Goal: Task Accomplishment & Management: Manage account settings

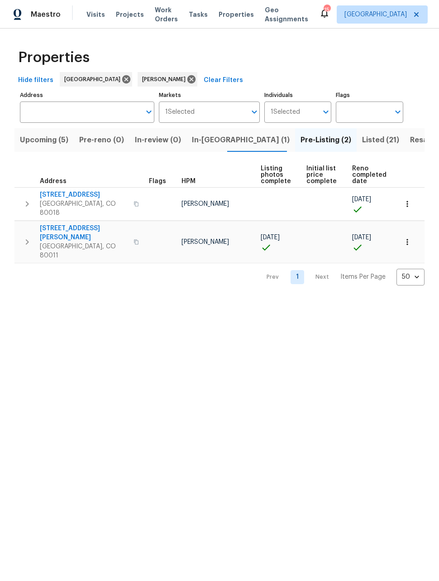
click at [48, 134] on span "Upcoming (5)" at bounding box center [44, 140] width 48 height 13
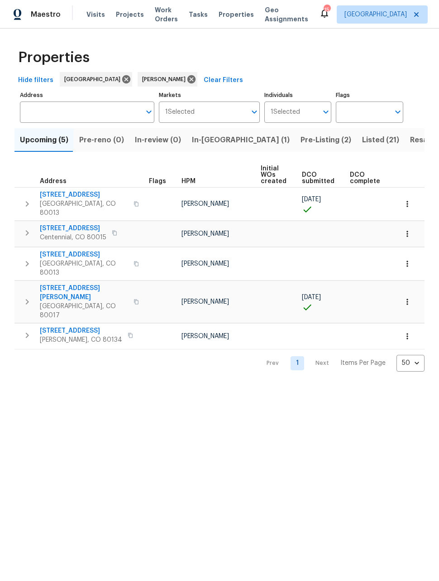
click at [406, 199] on icon "button" at bounding box center [407, 203] width 9 height 9
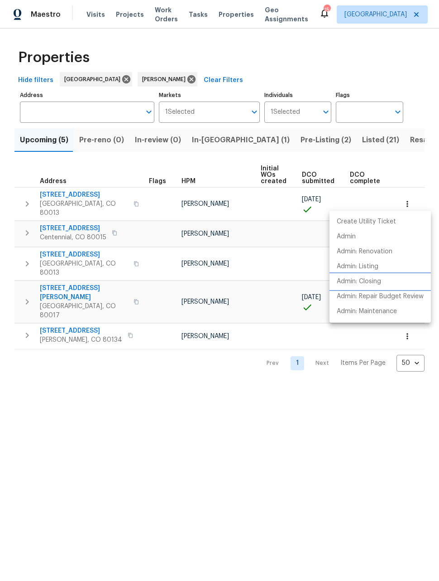
click at [369, 279] on p "Admin: Closing" at bounding box center [359, 282] width 44 height 10
click at [259, 137] on div at bounding box center [219, 290] width 439 height 581
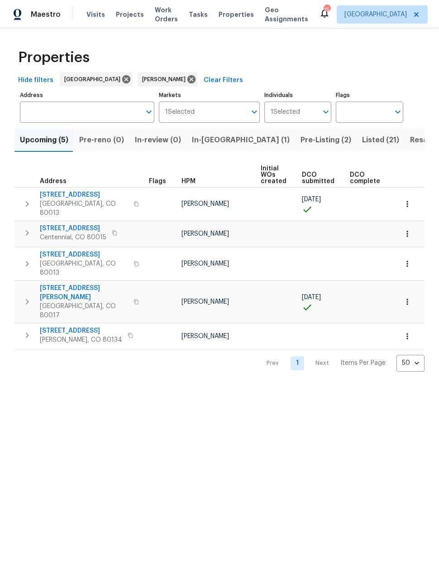
click at [301, 142] on span "Pre-Listing (2)" at bounding box center [326, 140] width 51 height 13
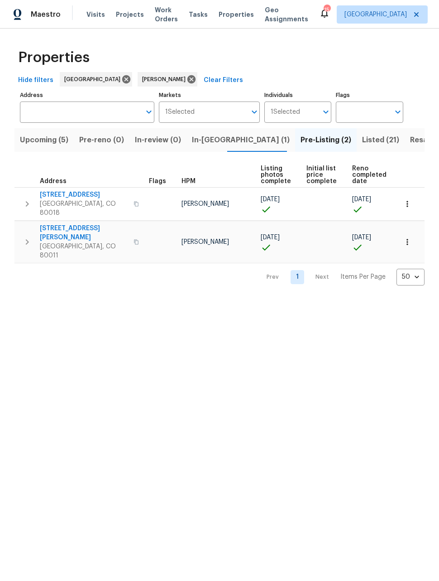
click at [362, 138] on span "Listed (21)" at bounding box center [380, 140] width 37 height 13
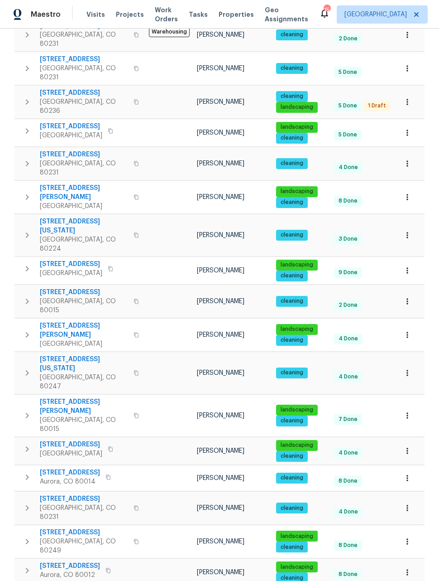
scroll to position [202, 0]
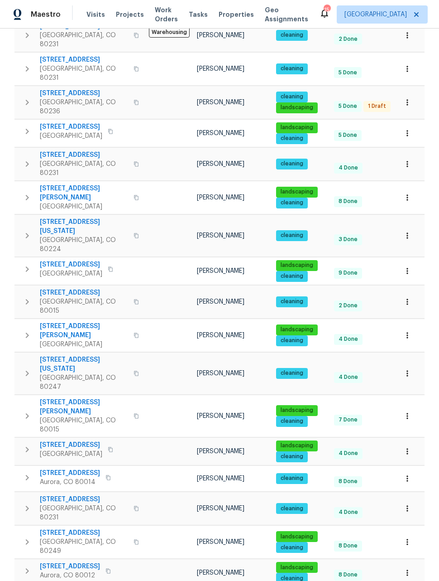
click at [410, 568] on icon "button" at bounding box center [407, 572] width 9 height 9
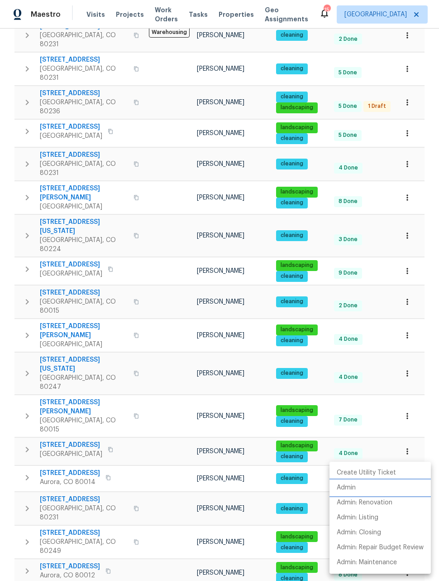
click at [351, 487] on p "Admin" at bounding box center [346, 488] width 19 height 10
click at [432, 440] on div at bounding box center [219, 290] width 439 height 581
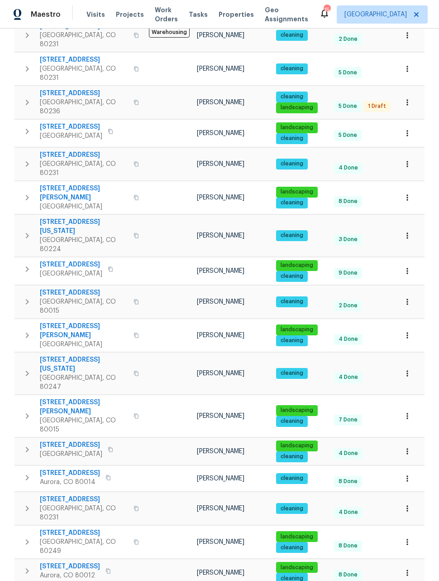
scroll to position [0, 0]
click at [429, 412] on div "Properties Hide filters Denver David Page Clear Filters Address Address Markets…" at bounding box center [219, 275] width 439 height 897
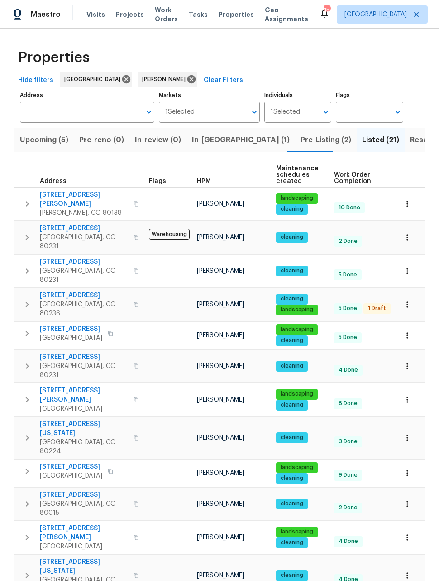
click at [410, 433] on icon "button" at bounding box center [407, 437] width 9 height 9
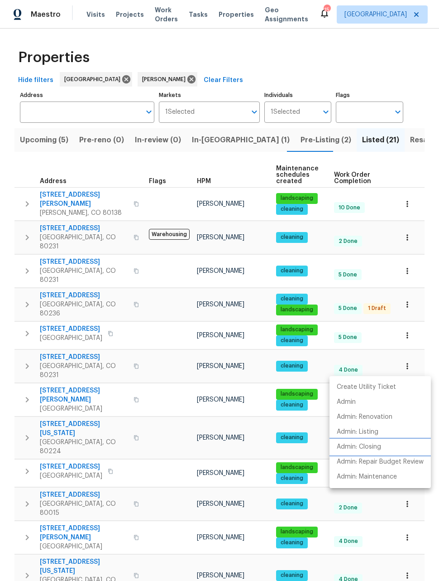
click at [369, 447] on p "Admin: Closing" at bounding box center [359, 447] width 44 height 10
click at [408, 341] on div at bounding box center [219, 290] width 439 height 581
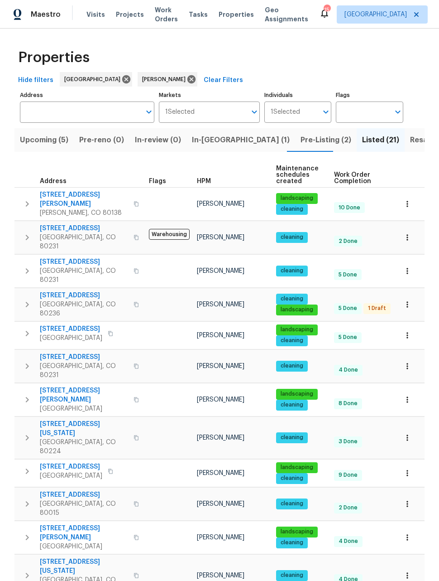
click at [411, 389] on button "button" at bounding box center [408, 399] width 20 height 20
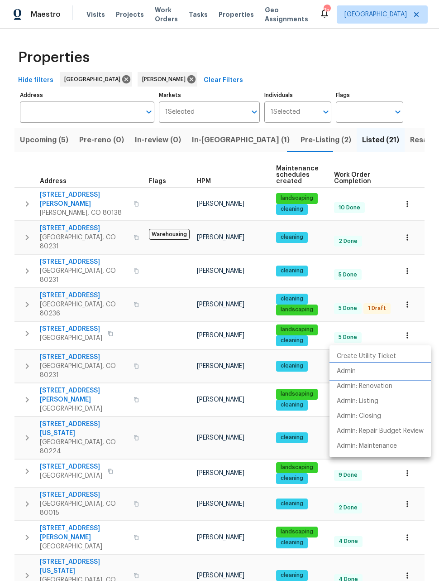
click at [352, 374] on p "Admin" at bounding box center [346, 371] width 19 height 10
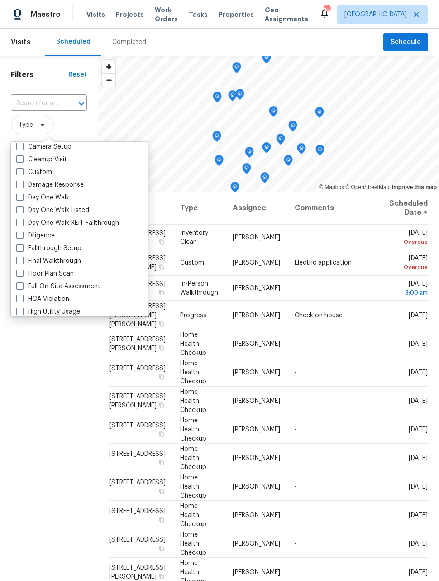
scroll to position [116, 0]
click at [22, 199] on span at bounding box center [19, 198] width 7 height 7
click at [22, 199] on input "Day One Walk" at bounding box center [19, 197] width 6 height 6
checkbox input "true"
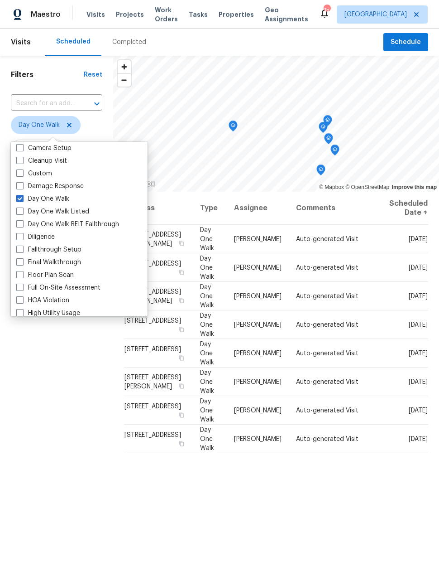
click at [302, 511] on div "Address Type Assignee Comments Scheduled Date ↑ [STREET_ADDRESS][PERSON_NAME] D…" at bounding box center [276, 424] width 326 height 465
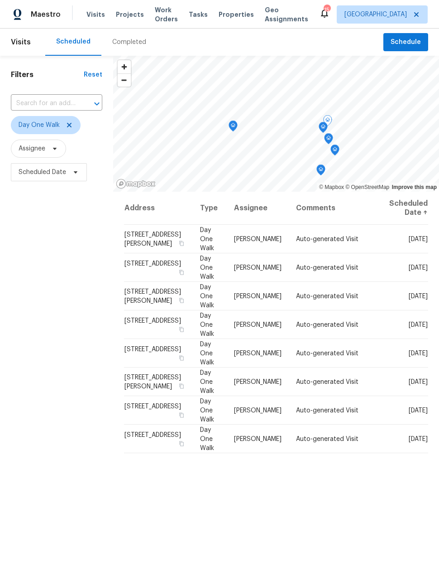
click at [0, 0] on icon at bounding box center [0, 0] width 0 height 0
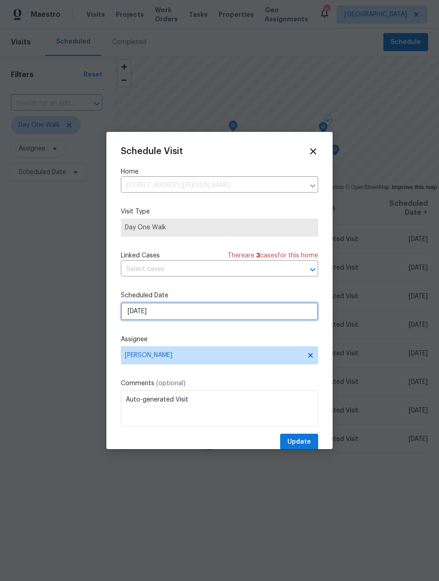
click at [251, 313] on input "[DATE]" at bounding box center [219, 311] width 197 height 18
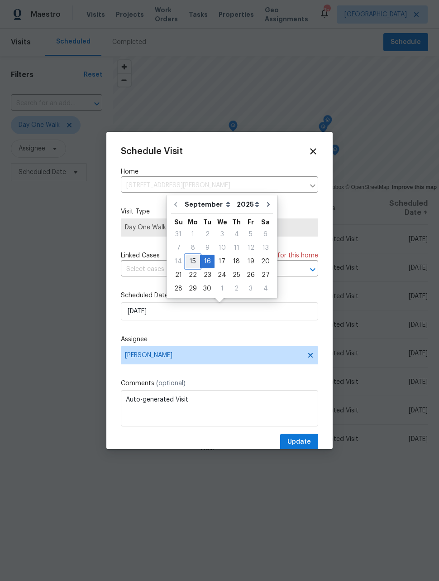
click at [195, 264] on div "15" at bounding box center [193, 261] width 14 height 13
type input "[DATE]"
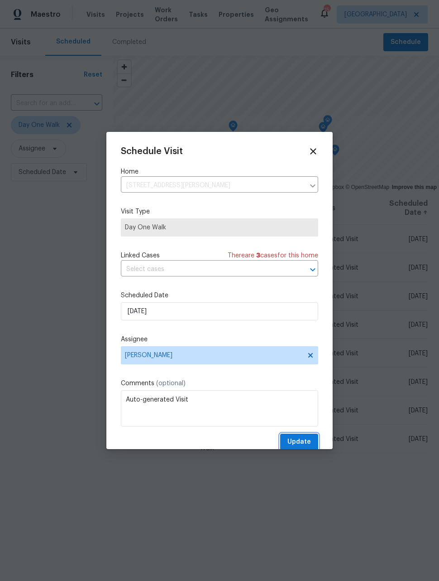
click at [310, 441] on span "Update" at bounding box center [300, 441] width 24 height 11
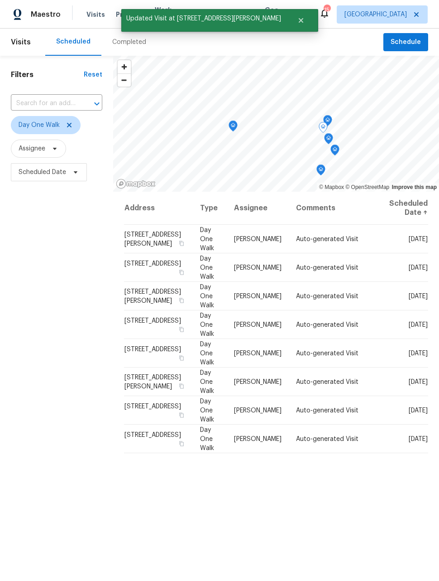
click at [0, 0] on icon at bounding box center [0, 0] width 0 height 0
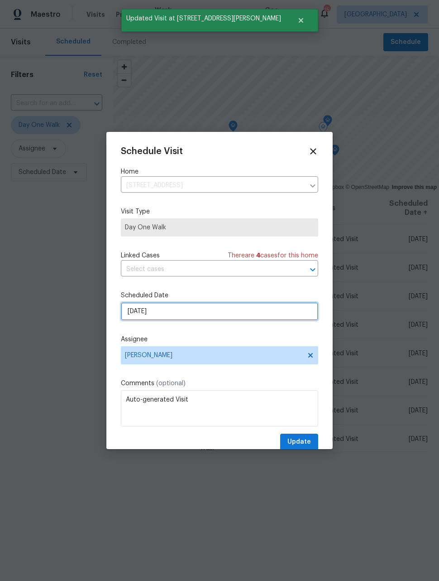
click at [229, 316] on input "[DATE]" at bounding box center [219, 311] width 197 height 18
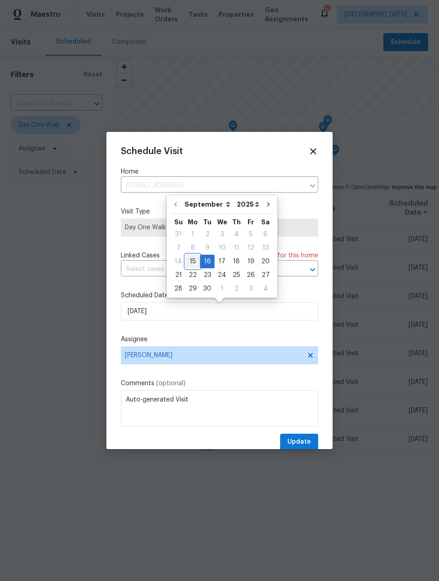
click at [191, 262] on div "15" at bounding box center [193, 261] width 14 height 13
type input "[DATE]"
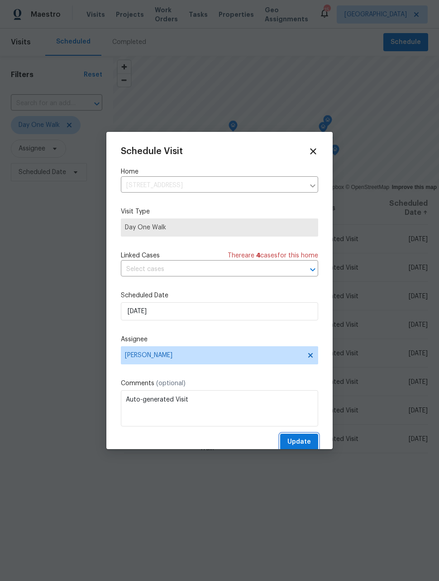
click at [305, 440] on span "Update" at bounding box center [300, 441] width 24 height 11
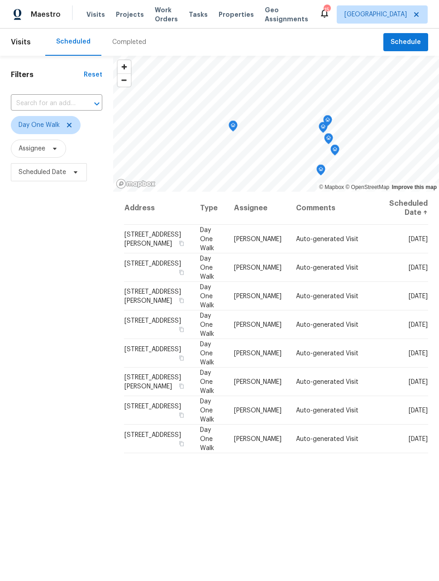
click at [356, 517] on div "Address Type Assignee Comments Scheduled Date ↑ 1059 S Walden Way Apt 155, Auro…" at bounding box center [276, 424] width 326 height 465
click at [72, 123] on icon at bounding box center [69, 124] width 7 height 7
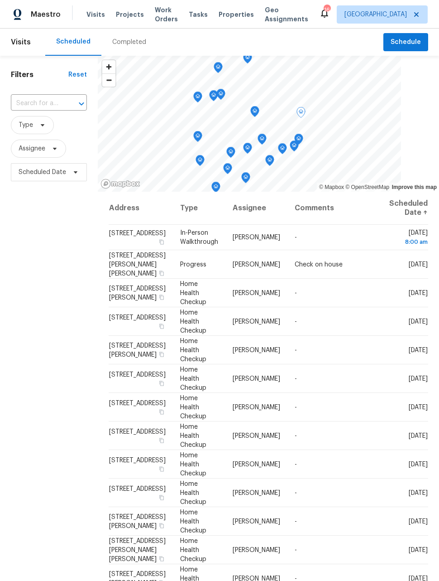
click at [0, 0] on icon at bounding box center [0, 0] width 0 height 0
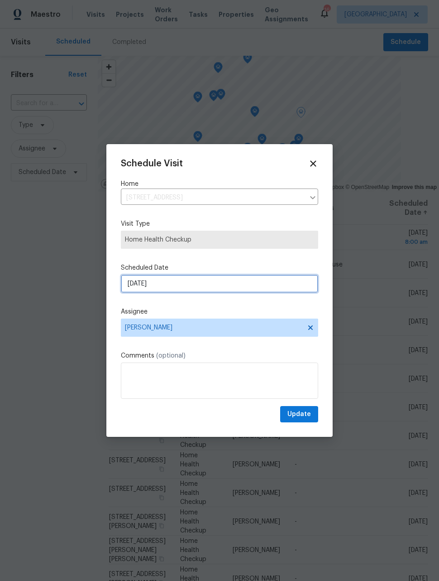
click at [269, 286] on input "[DATE]" at bounding box center [219, 283] width 197 height 18
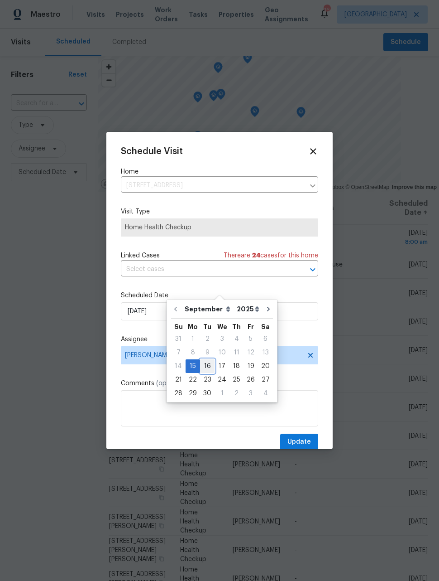
click at [207, 368] on div "16" at bounding box center [207, 366] width 14 height 13
type input "[DATE]"
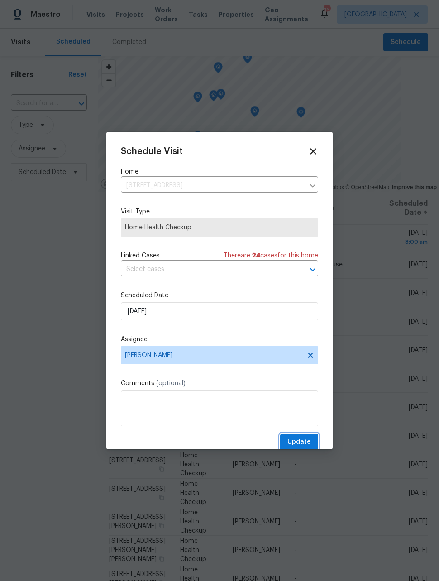
click at [304, 443] on span "Update" at bounding box center [300, 441] width 24 height 11
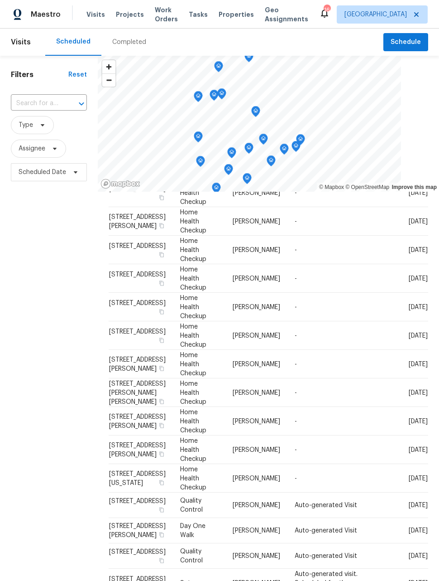
scroll to position [128, 0]
click at [0, 0] on icon at bounding box center [0, 0] width 0 height 0
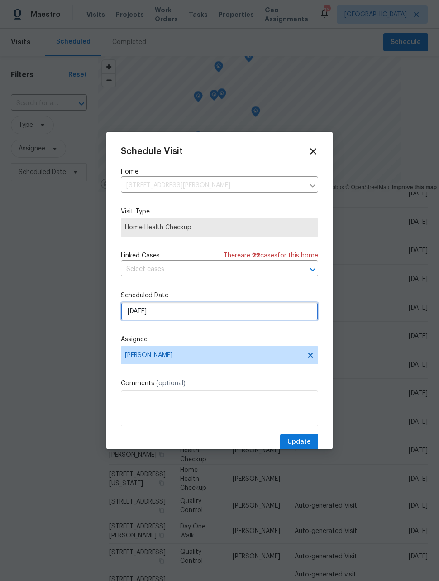
click at [265, 313] on input "[DATE]" at bounding box center [219, 311] width 197 height 18
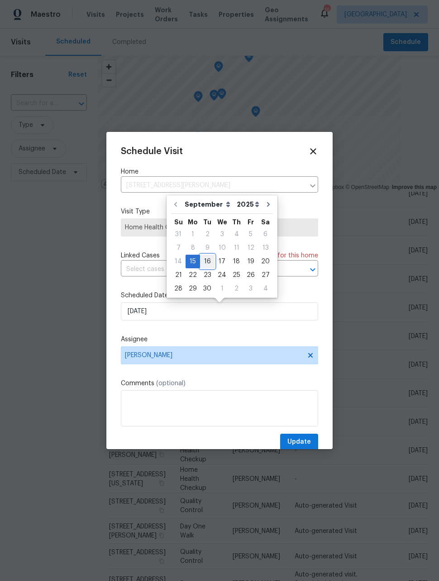
click at [212, 257] on div "16" at bounding box center [207, 261] width 14 height 13
type input "[DATE]"
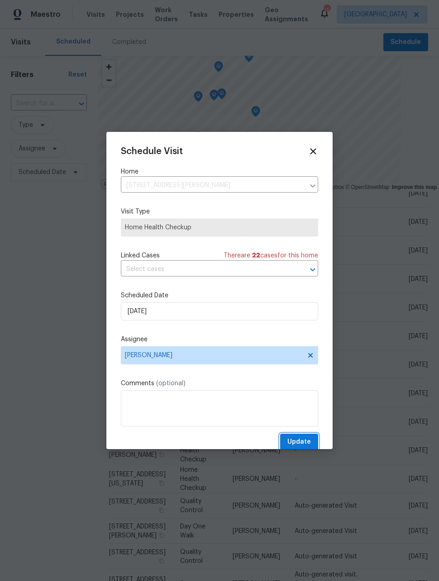
click at [309, 443] on span "Update" at bounding box center [300, 441] width 24 height 11
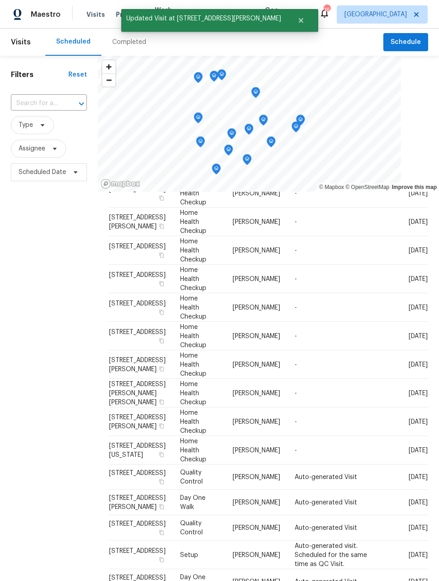
click at [0, 0] on icon at bounding box center [0, 0] width 0 height 0
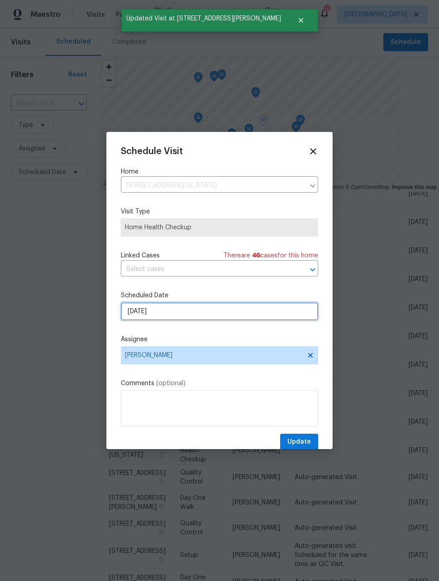
click at [249, 314] on input "[DATE]" at bounding box center [219, 311] width 197 height 18
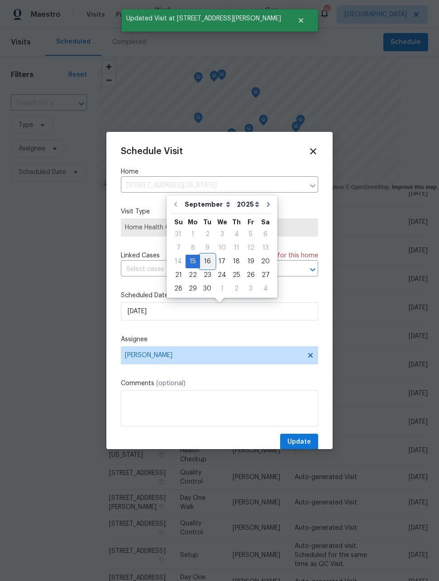
click at [208, 263] on div "16" at bounding box center [207, 261] width 14 height 13
type input "[DATE]"
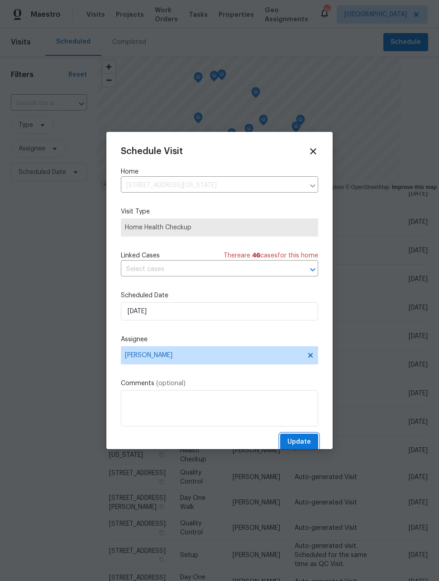
click at [307, 445] on span "Update" at bounding box center [300, 441] width 24 height 11
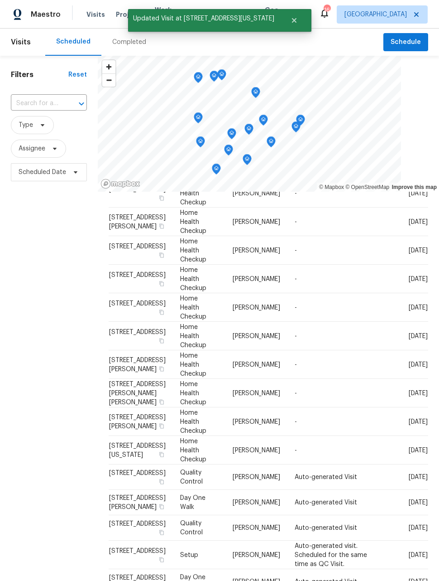
scroll to position [125, 0]
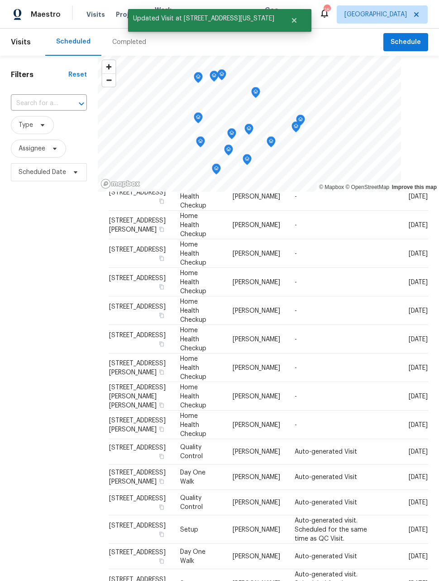
click at [42, 522] on div "Filters Reset ​ Type Assignee Scheduled Date" at bounding box center [49, 356] width 98 height 600
